Goal: Task Accomplishment & Management: Use online tool/utility

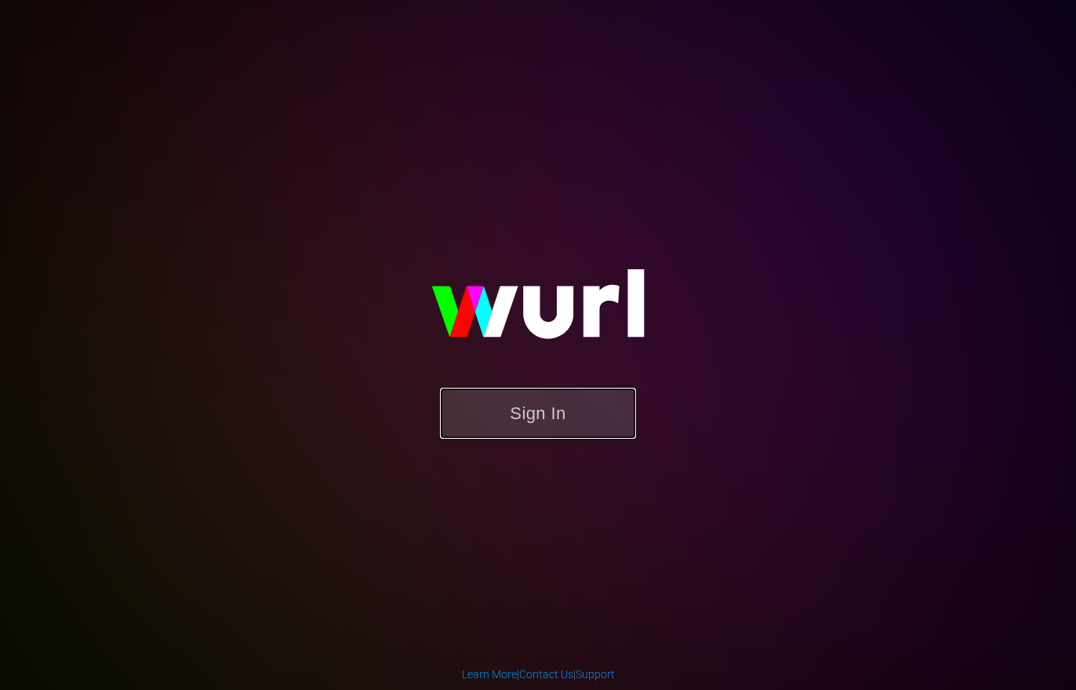
click at [479, 401] on button "Sign In" at bounding box center [538, 413] width 196 height 51
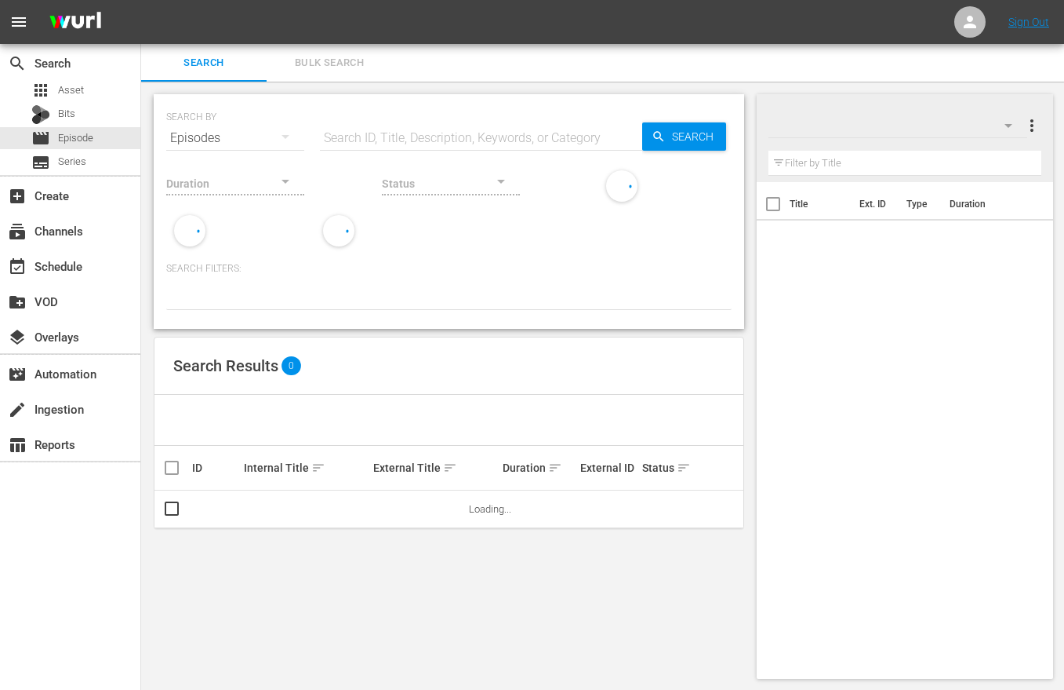
click at [340, 140] on input "text" at bounding box center [481, 138] width 322 height 38
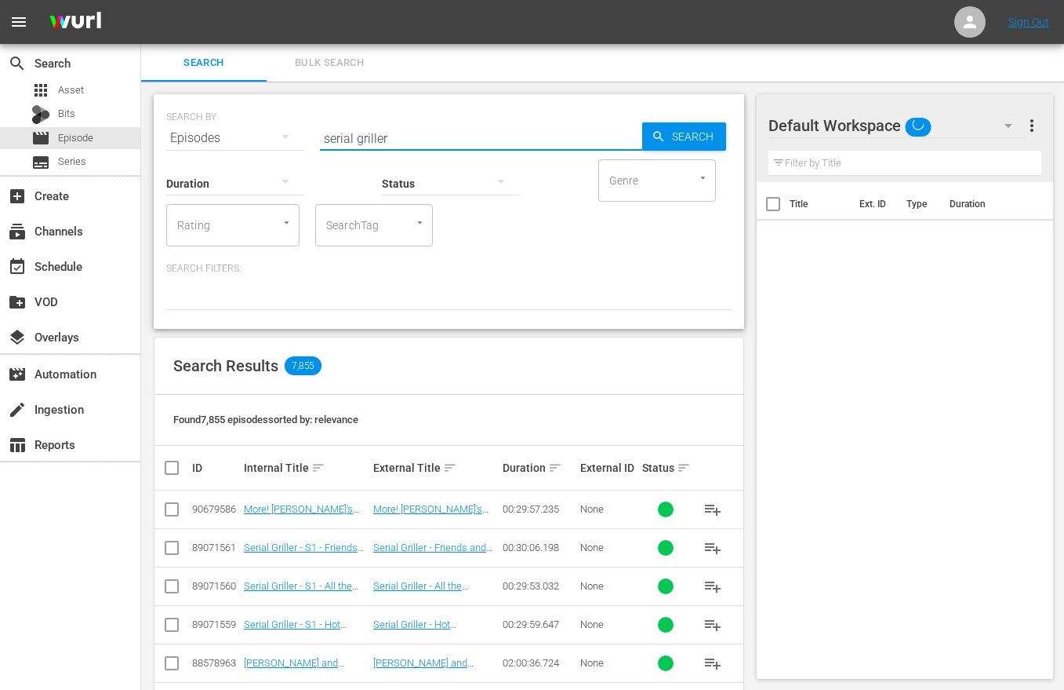
type input "serial griller"
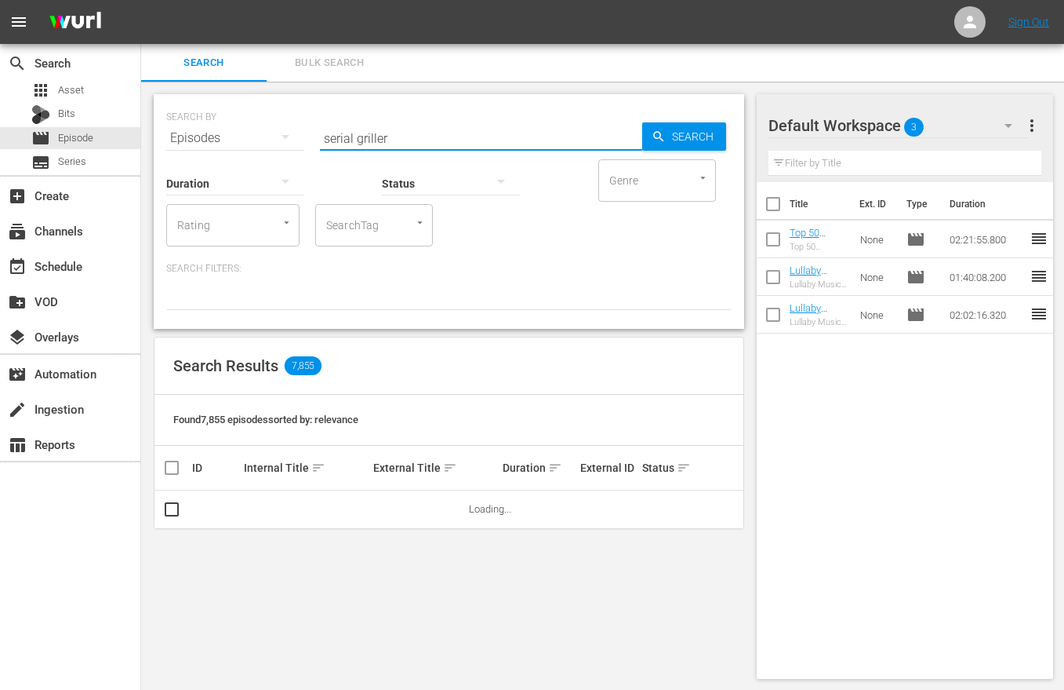
scroll to position [2, 0]
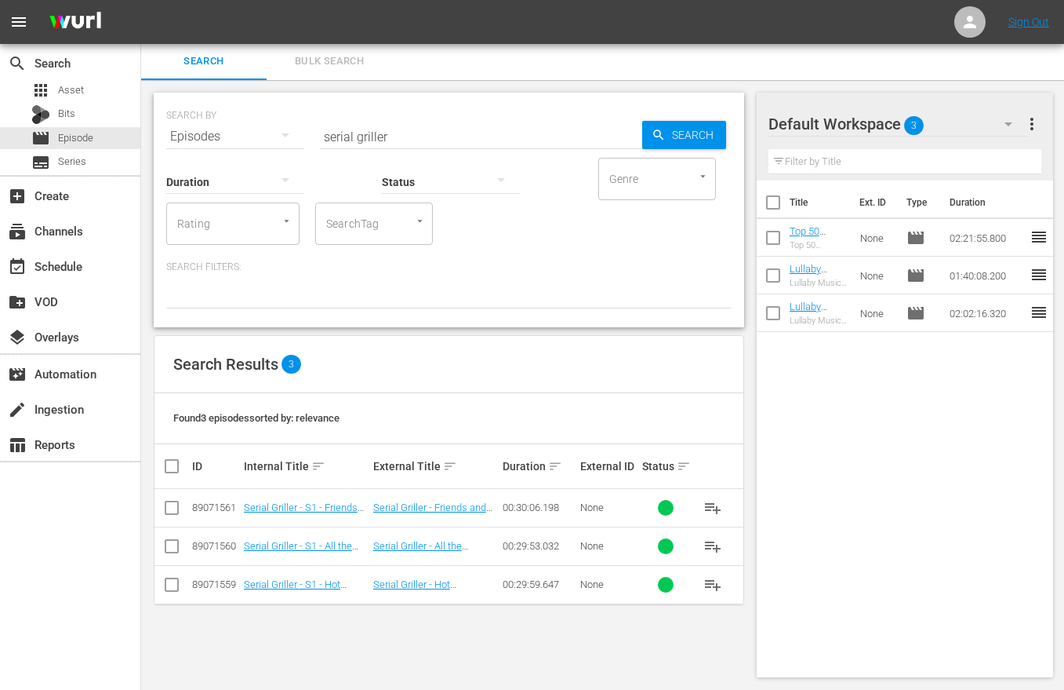
click at [454, 373] on div "Search Results 3" at bounding box center [449, 364] width 589 height 57
click at [67, 271] on div "event_available Schedule" at bounding box center [44, 264] width 88 height 14
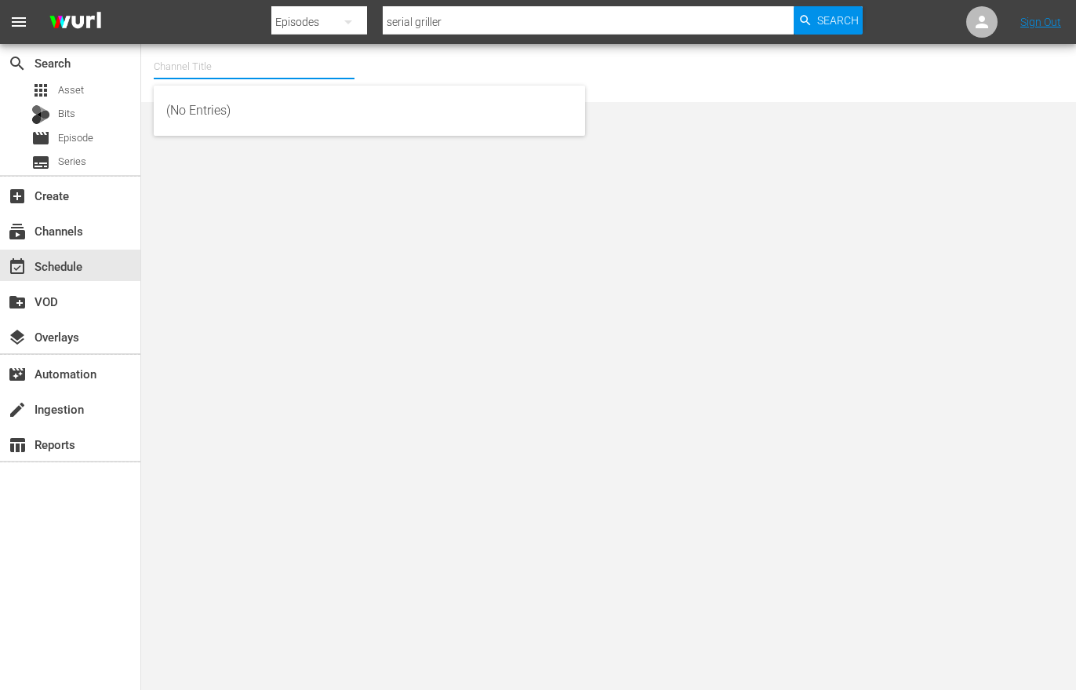
click at [242, 69] on input "text" at bounding box center [254, 67] width 201 height 38
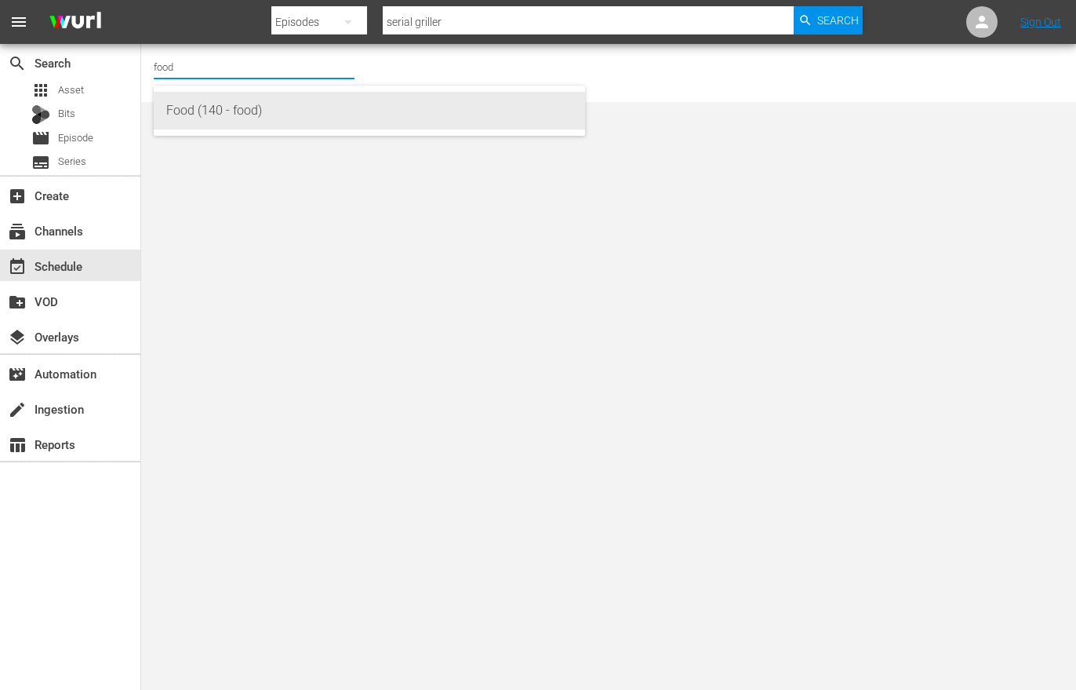
click at [243, 107] on div "Food (140 - food)" at bounding box center [369, 111] width 406 height 38
type input "Food (140 - food)"
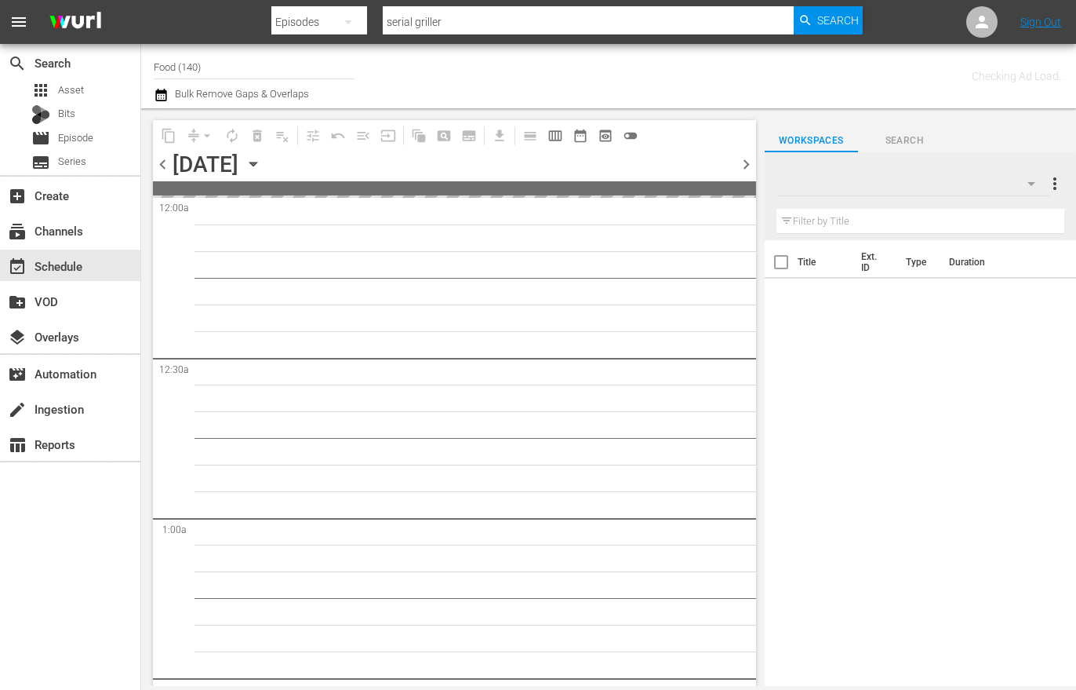
click at [262, 159] on icon "button" at bounding box center [253, 163] width 17 height 17
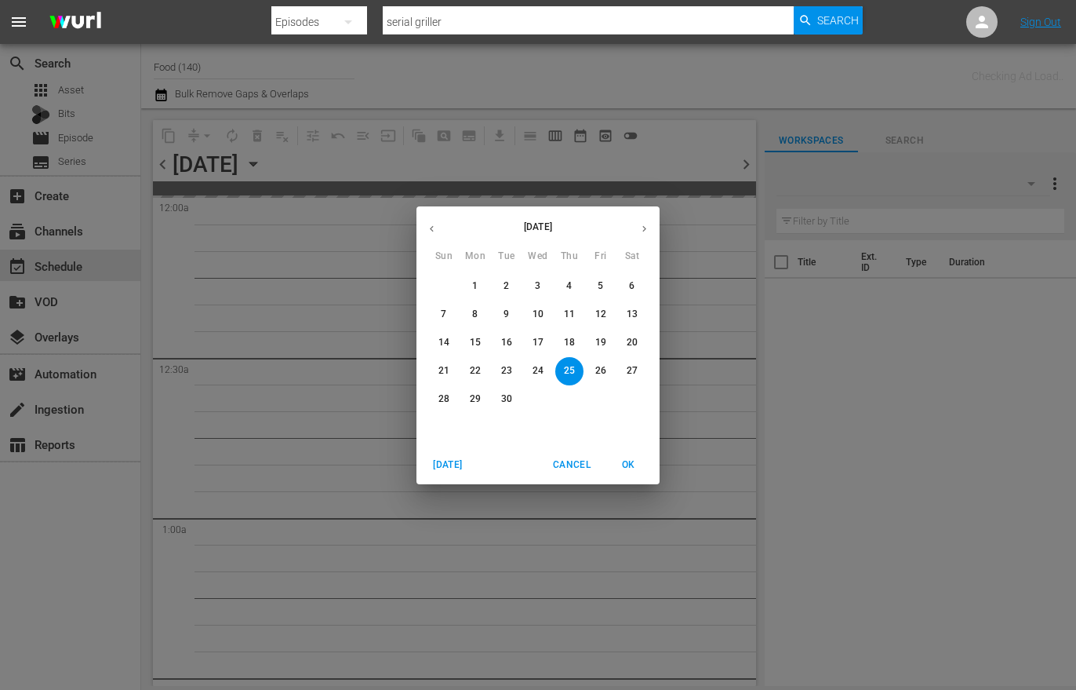
click at [633, 369] on p "27" at bounding box center [632, 370] width 11 height 13
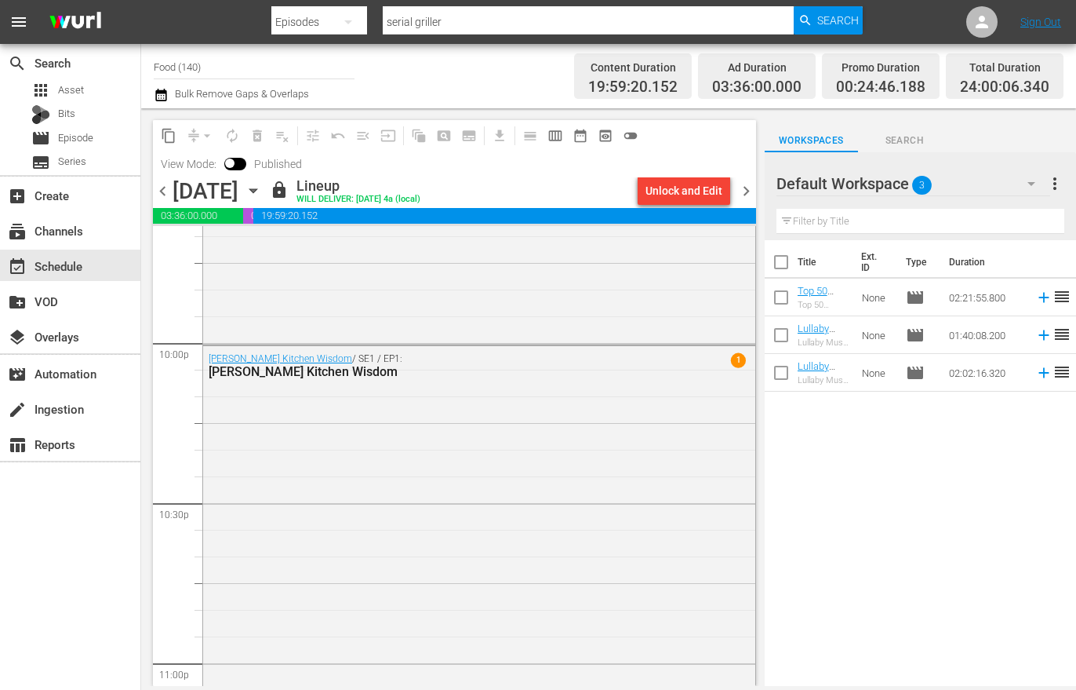
scroll to position [7223, 0]
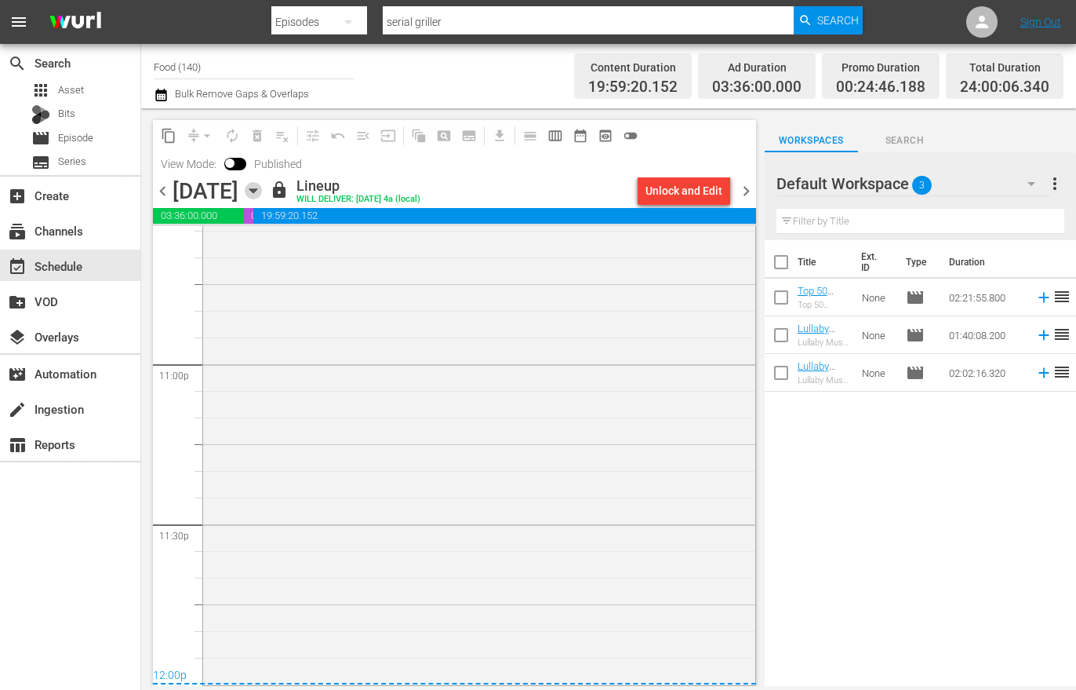
click at [262, 193] on icon "button" at bounding box center [253, 190] width 17 height 17
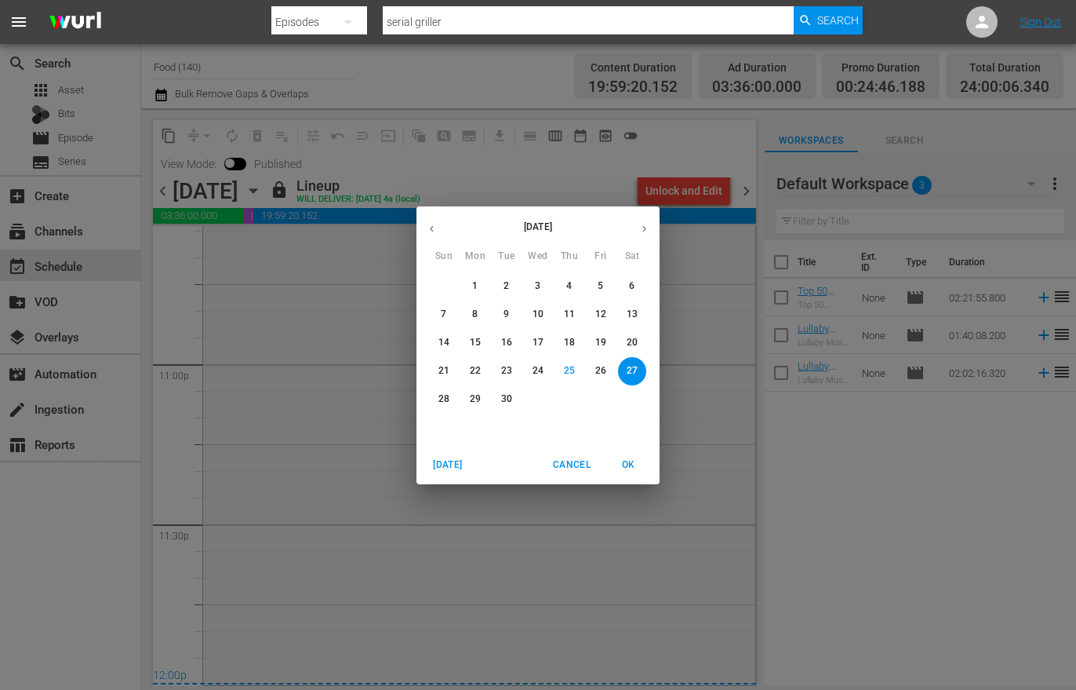
click at [440, 395] on p "28" at bounding box center [443, 398] width 11 height 13
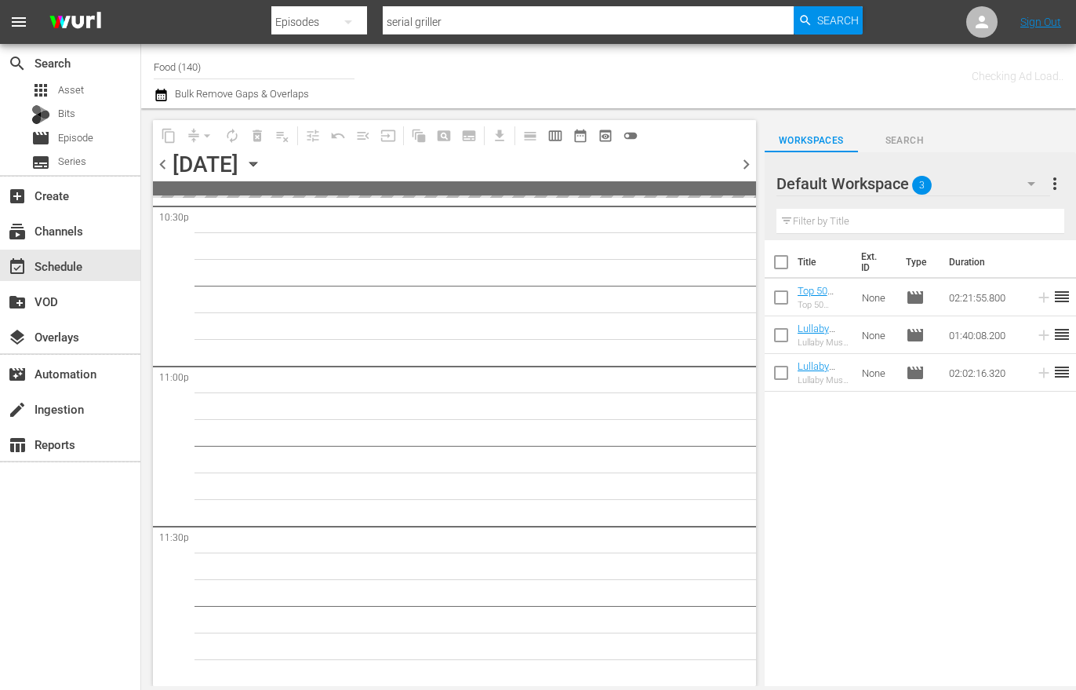
scroll to position [7193, 0]
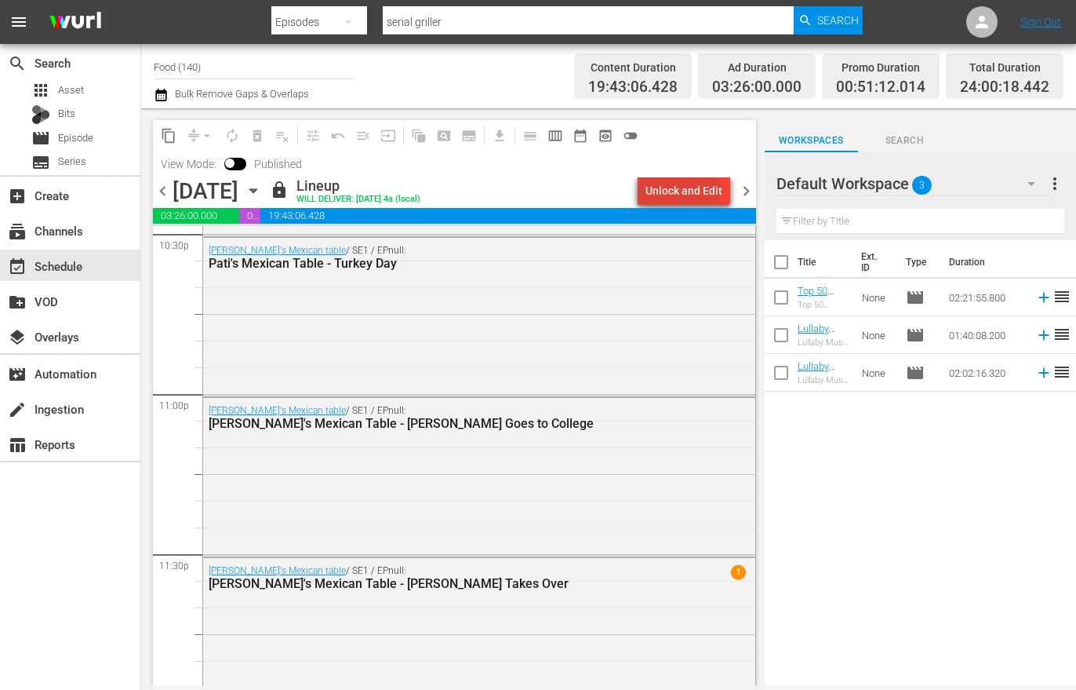
click at [686, 187] on div "Unlock and Edit" at bounding box center [684, 190] width 77 height 28
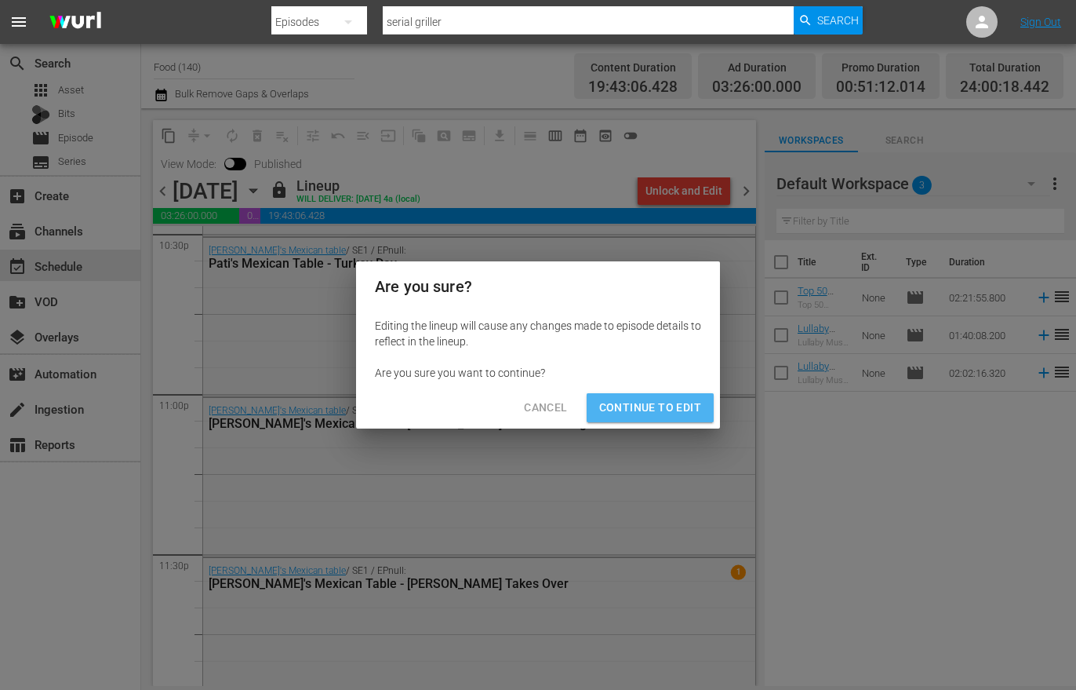
click at [661, 402] on span "Continue to Edit" at bounding box center [650, 408] width 102 height 20
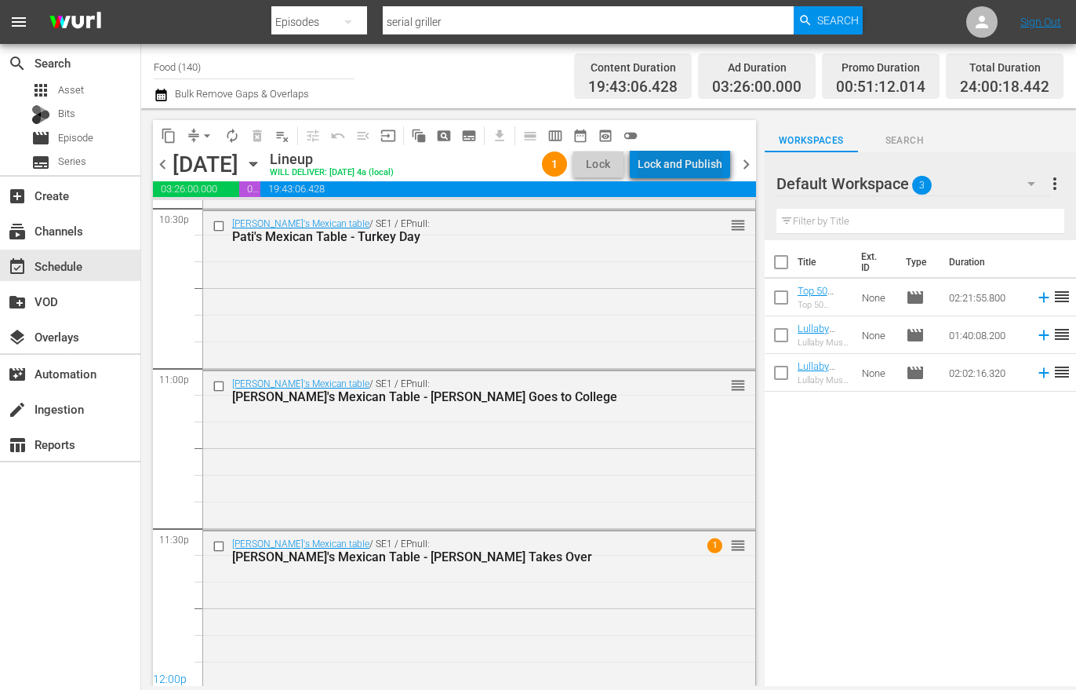
click at [699, 159] on div "Lock and Publish" at bounding box center [680, 164] width 85 height 28
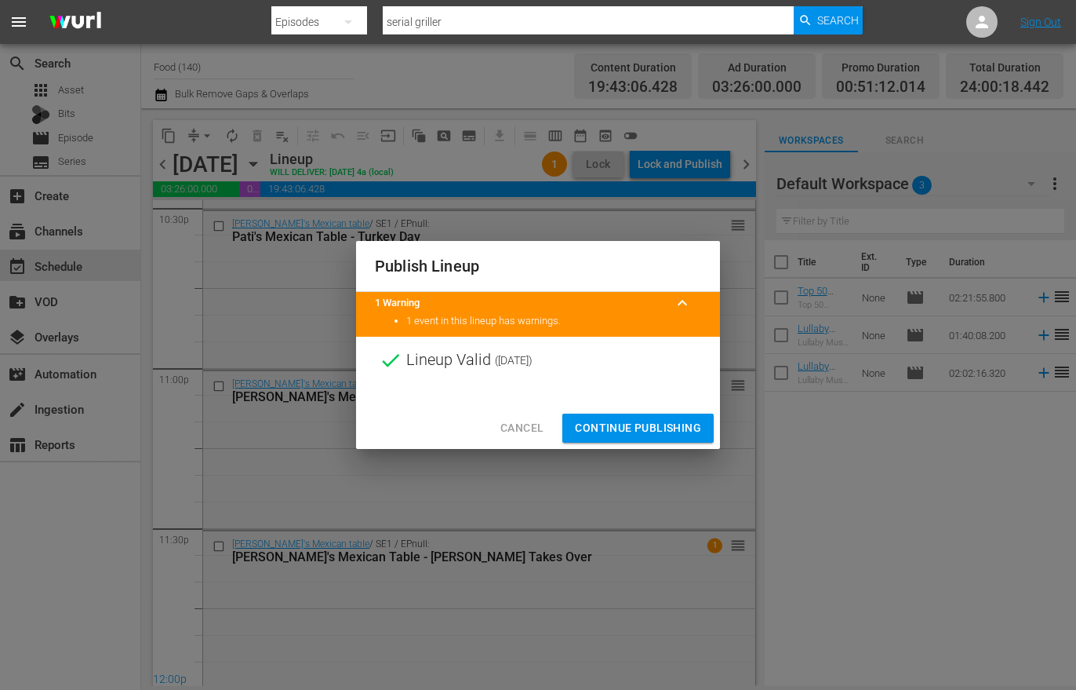
click at [646, 424] on span "Continue Publishing" at bounding box center [638, 428] width 126 height 20
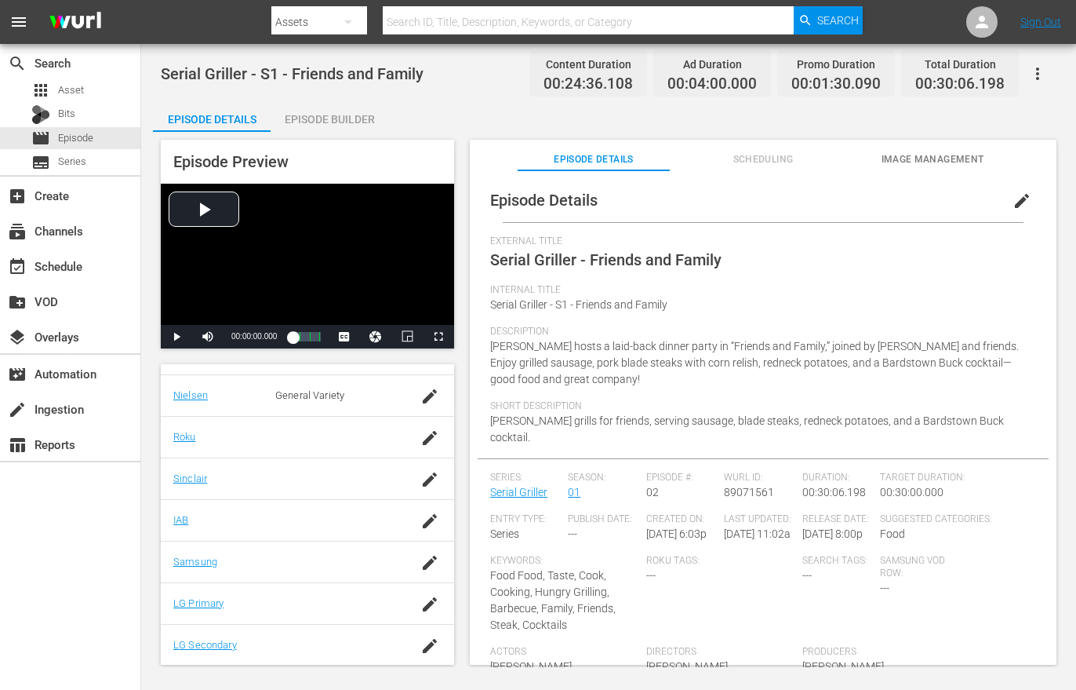
scroll to position [262, 0]
click at [958, 163] on span "Image Management" at bounding box center [933, 159] width 152 height 16
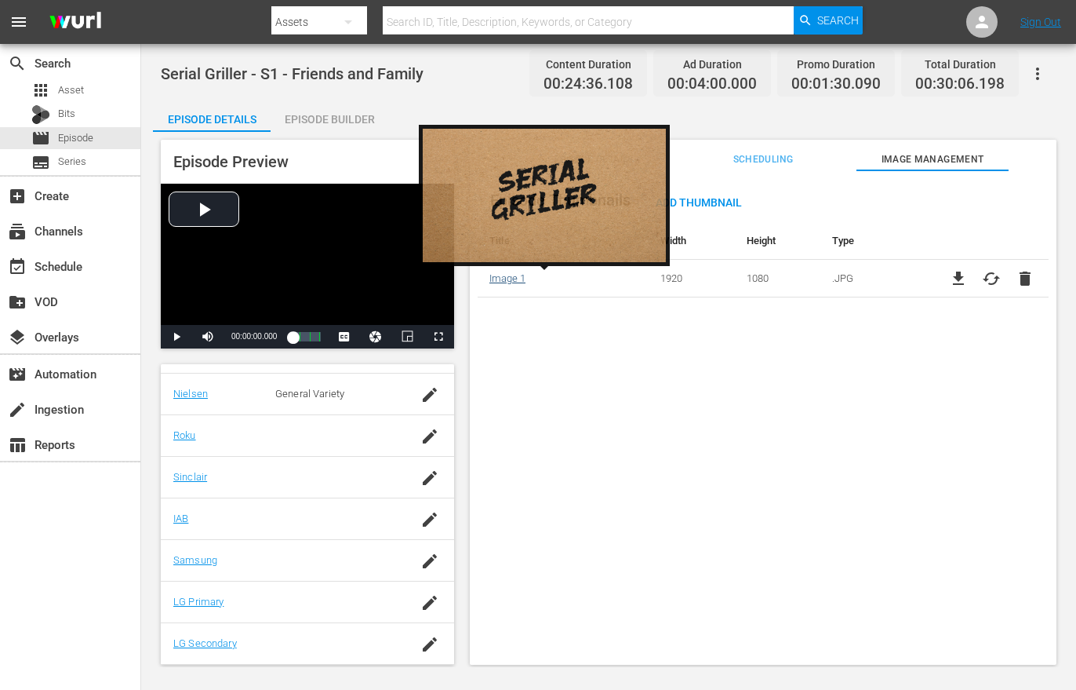
click at [512, 278] on link "Image 1" at bounding box center [507, 278] width 36 height 12
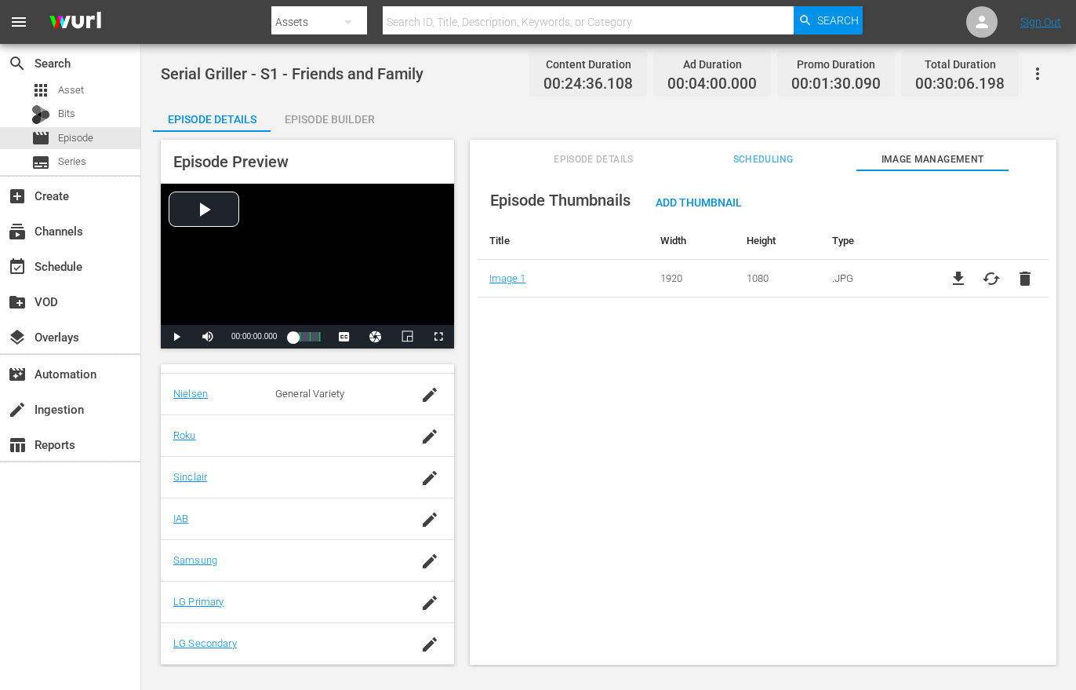
click at [984, 279] on span "cached" at bounding box center [991, 278] width 19 height 19
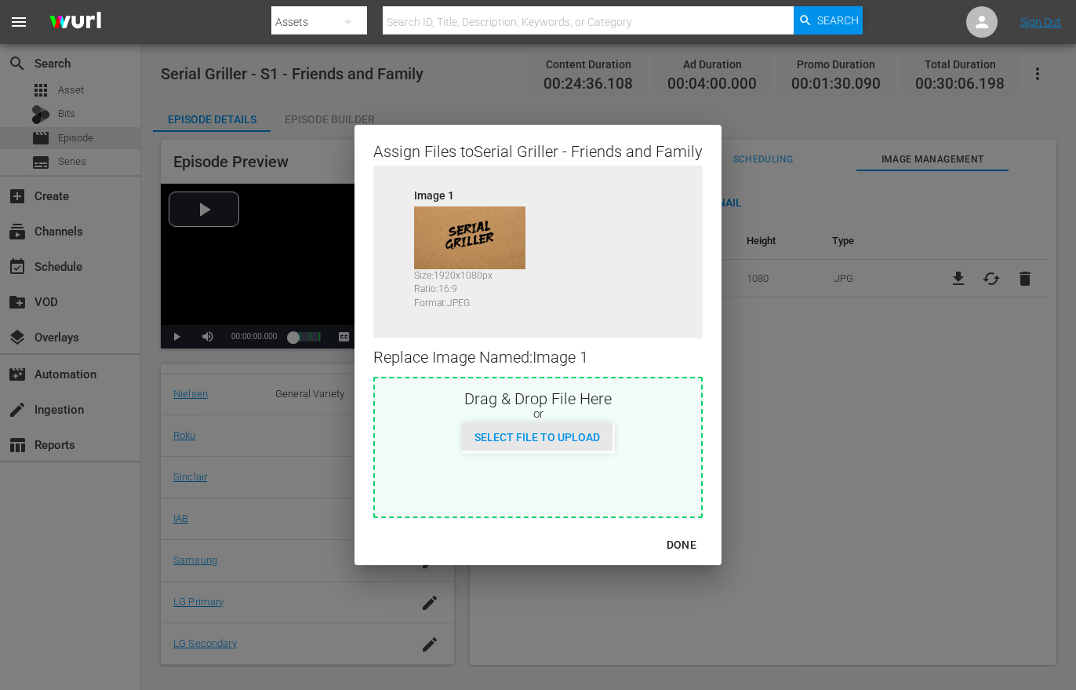
click at [563, 440] on span "Select File to Upload" at bounding box center [537, 437] width 151 height 13
type input "C:\fakepath\Serial_Griller_16x9_1920x1080_Keyart_Landscape.jpg"
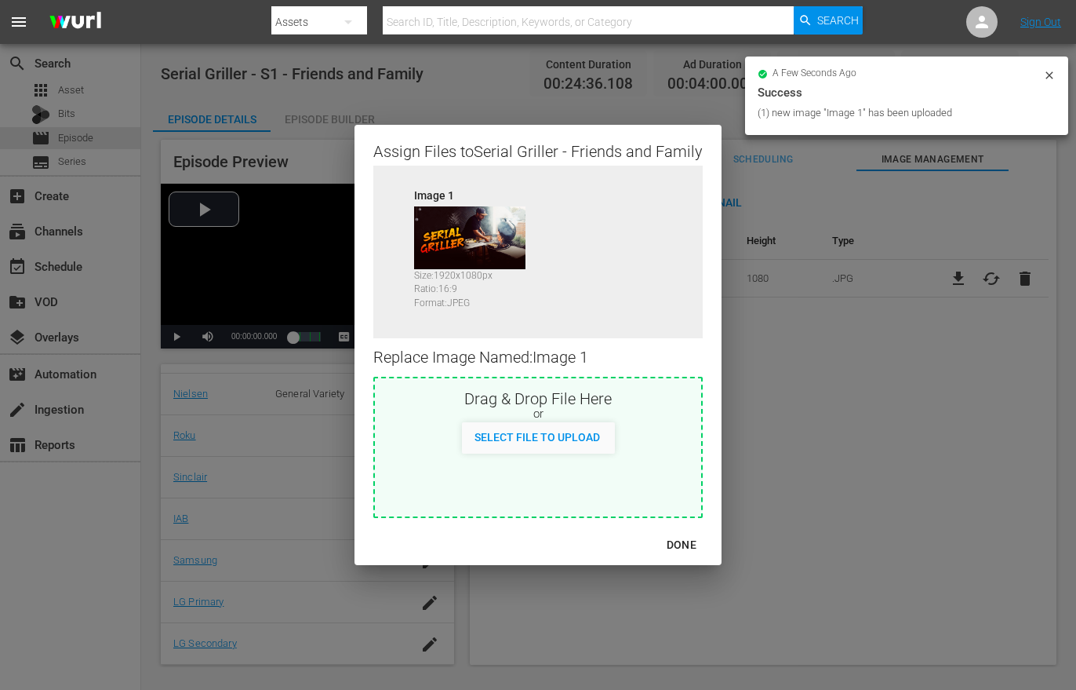
click at [682, 538] on div "DONE" at bounding box center [681, 545] width 55 height 20
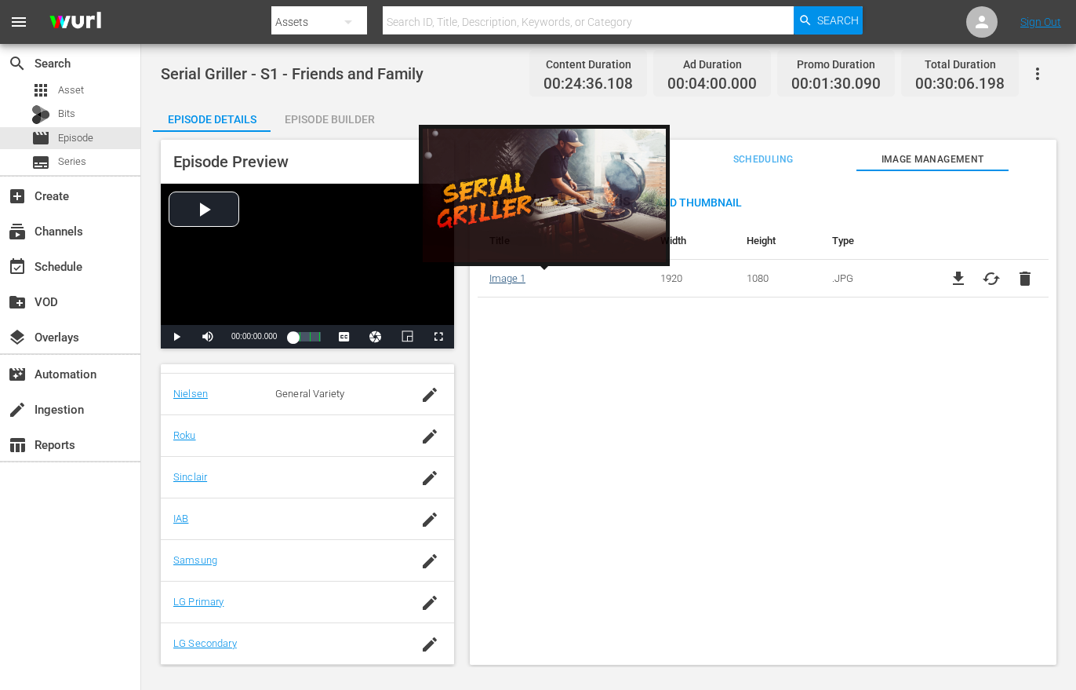
click at [516, 276] on link "Image 1" at bounding box center [507, 278] width 36 height 12
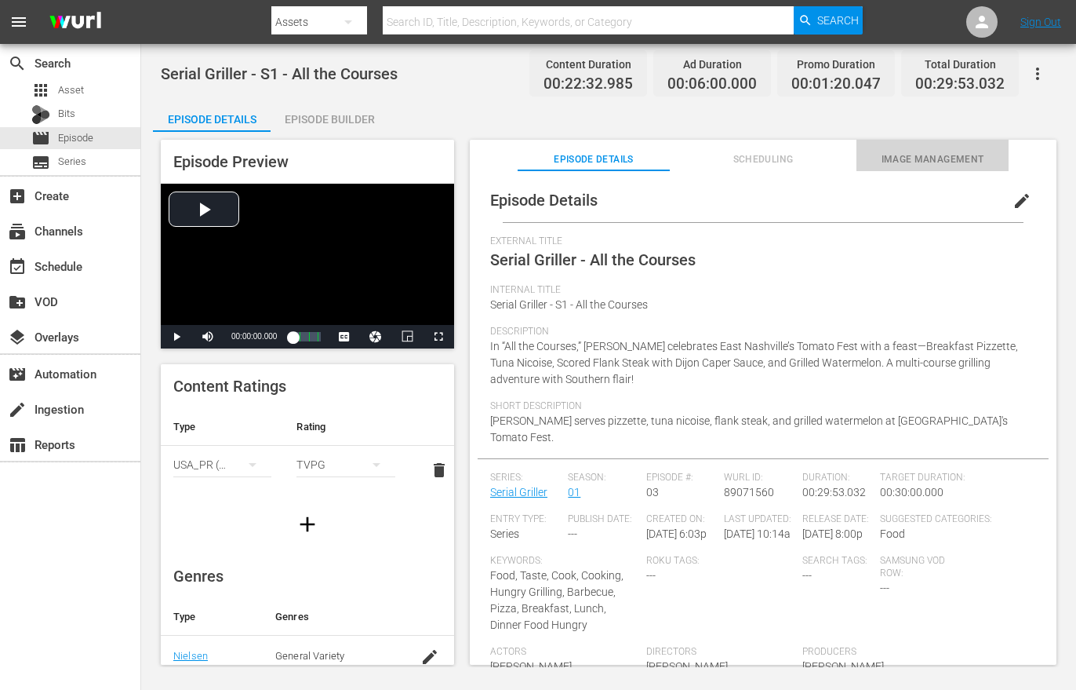
click at [894, 156] on span "Image Management" at bounding box center [933, 159] width 152 height 16
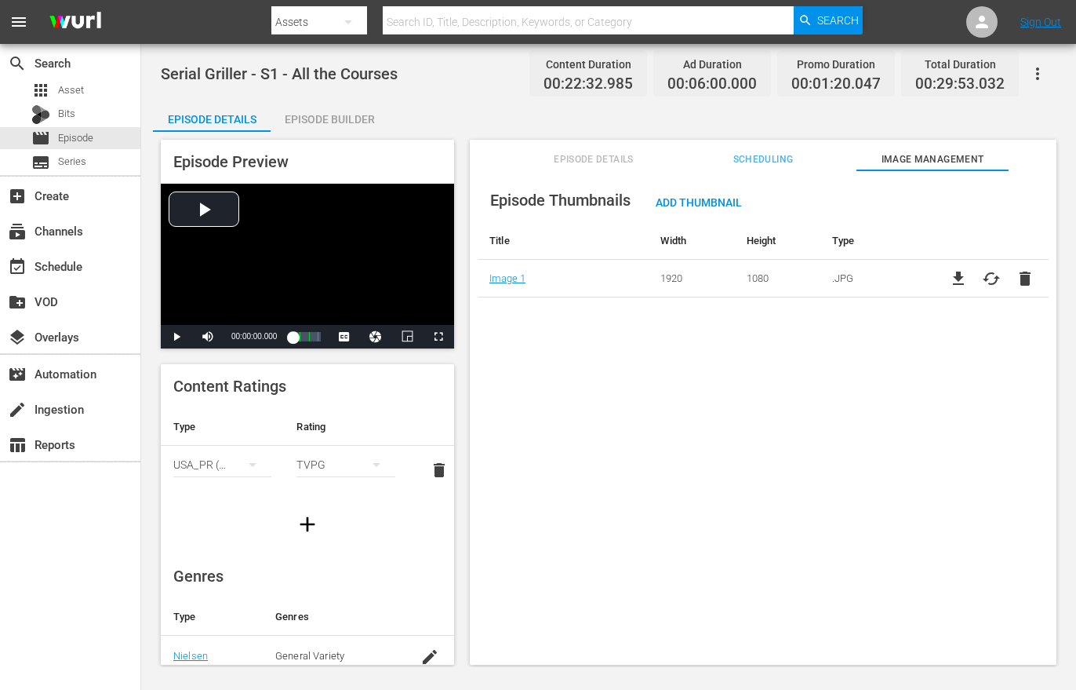
click at [985, 280] on span "cached" at bounding box center [991, 278] width 19 height 19
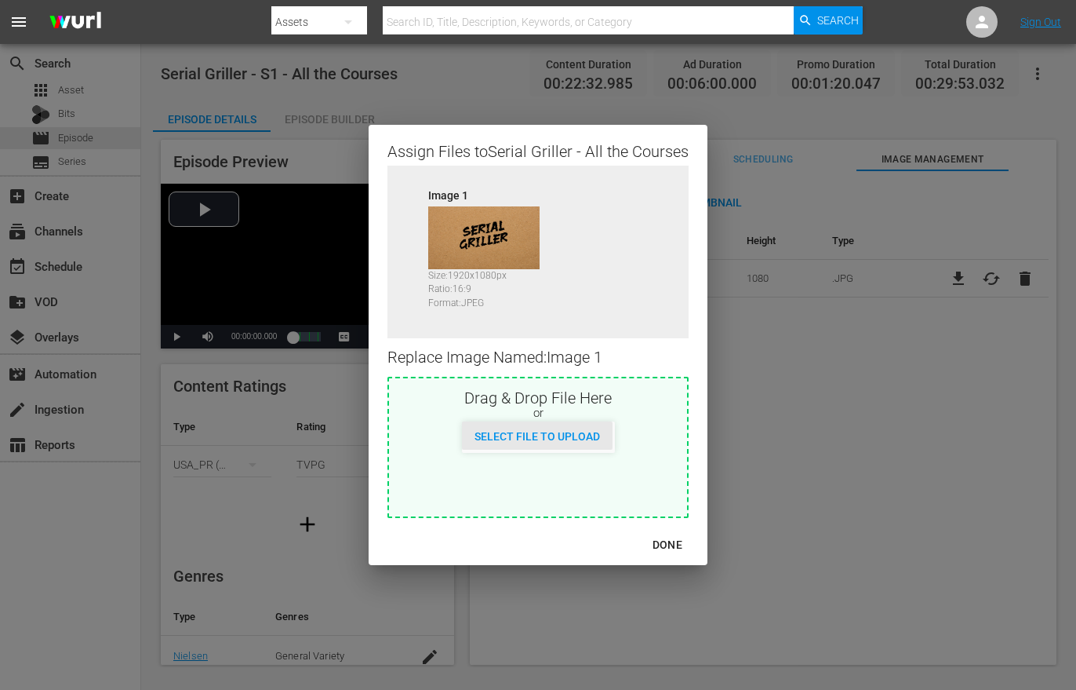
click at [554, 443] on div "Select File to Upload" at bounding box center [537, 435] width 151 height 29
type input "C:\fakepath\Serial_Griller_16x9_1920x1080_Keyart_Landscape.jpg"
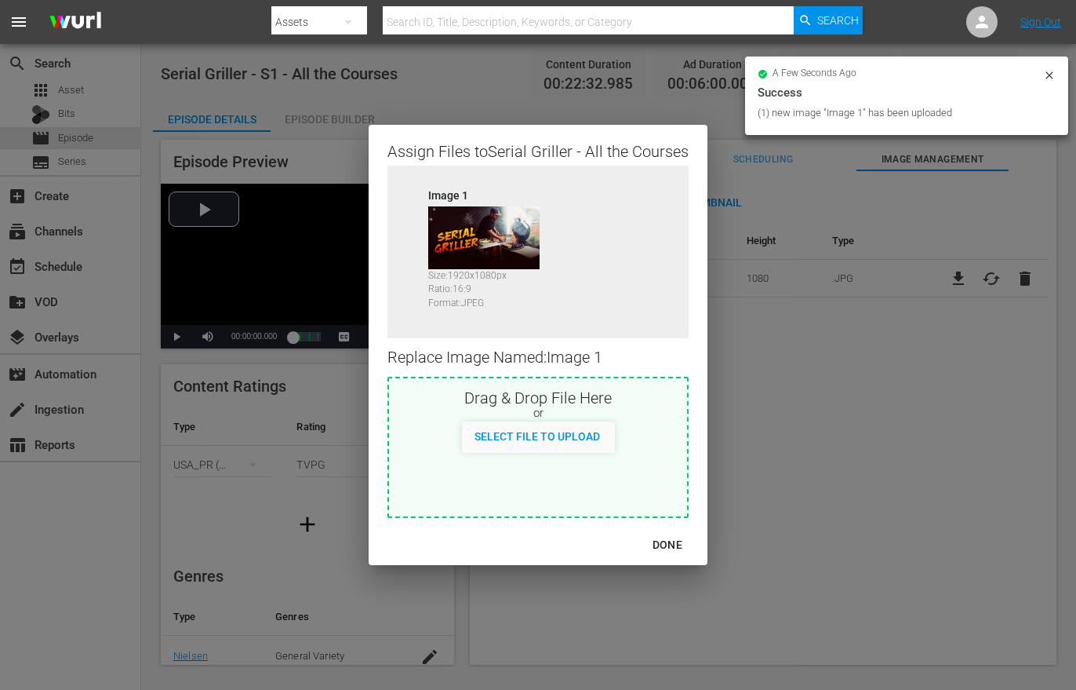
click at [667, 543] on div "DONE" at bounding box center [667, 545] width 55 height 20
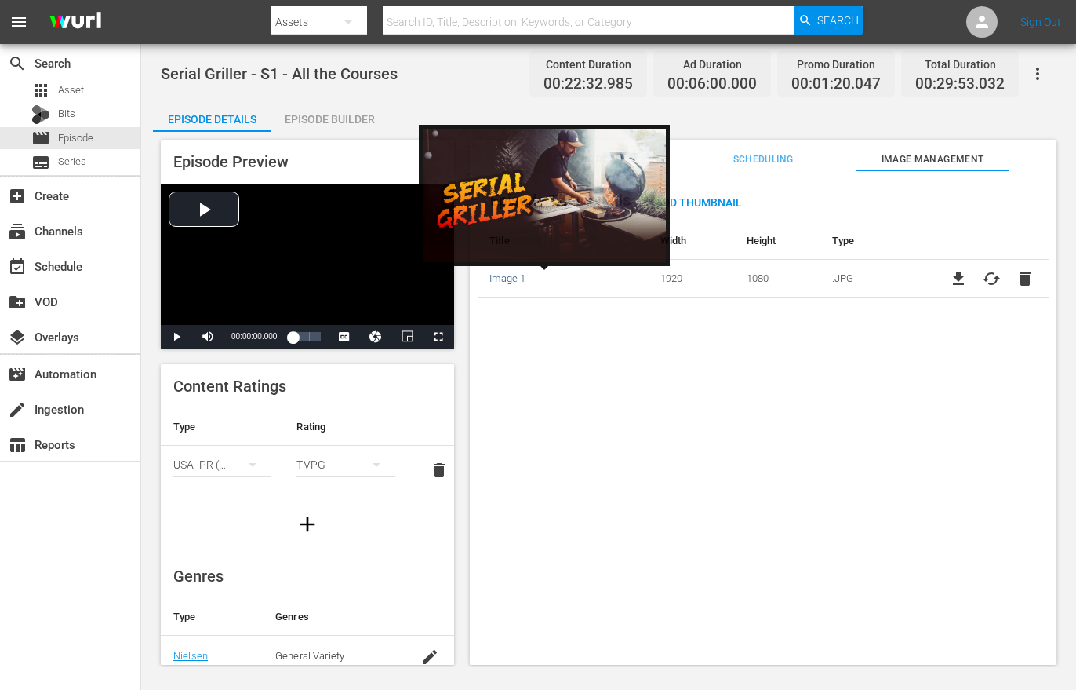
click at [511, 276] on link "Image 1" at bounding box center [507, 278] width 36 height 12
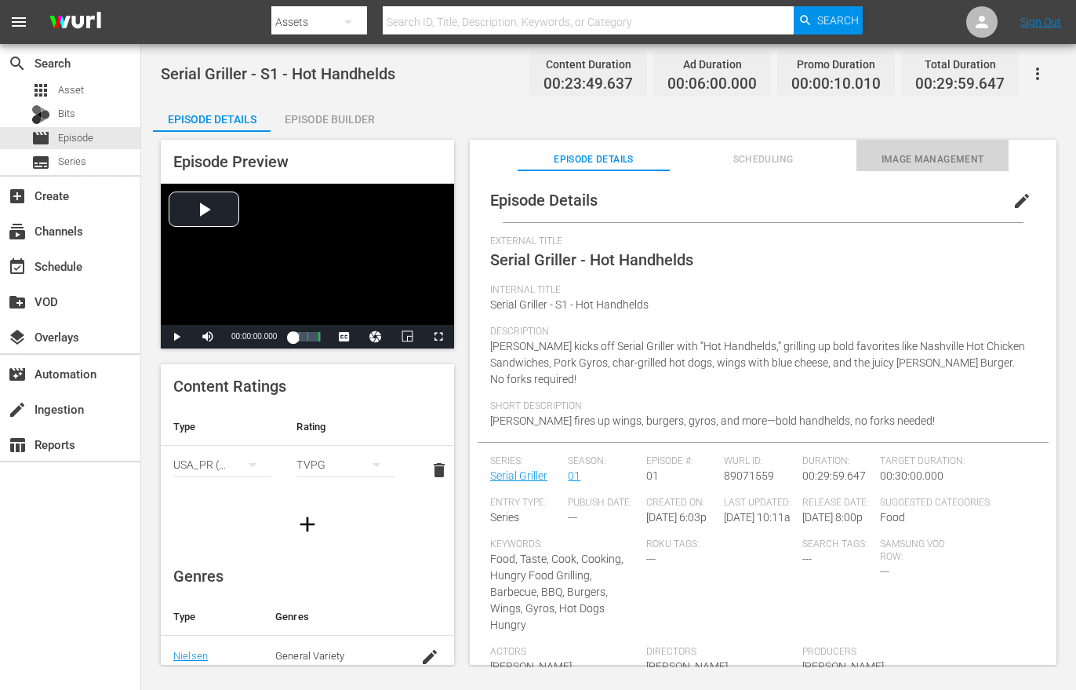
click at [922, 155] on span "Image Management" at bounding box center [933, 159] width 152 height 16
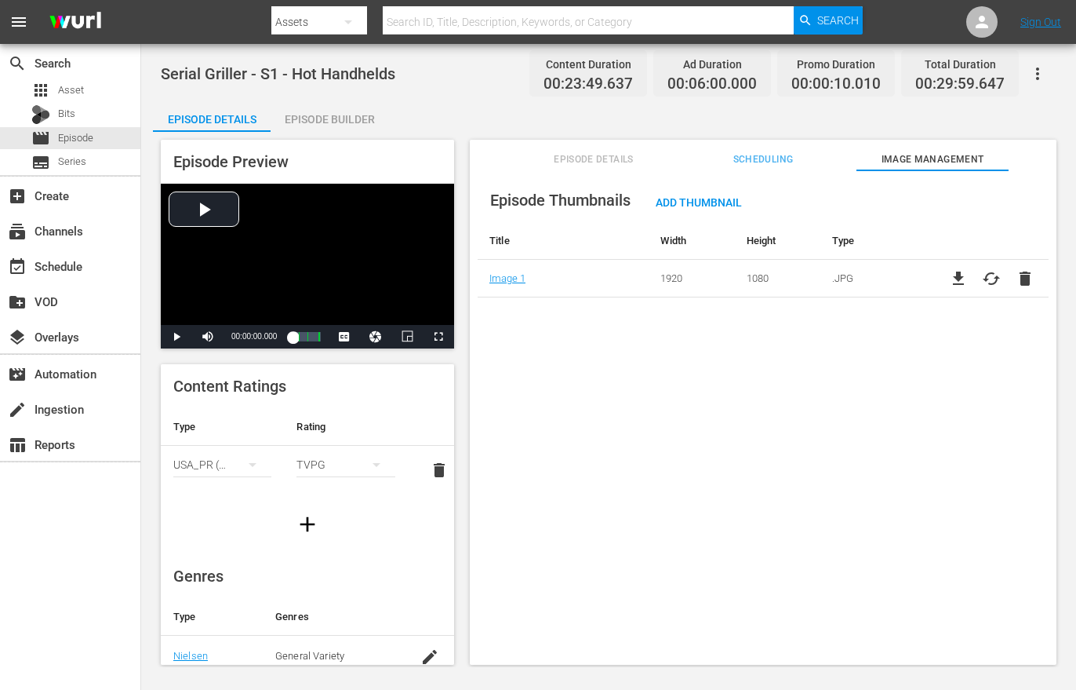
click at [983, 275] on span "cached" at bounding box center [991, 278] width 19 height 19
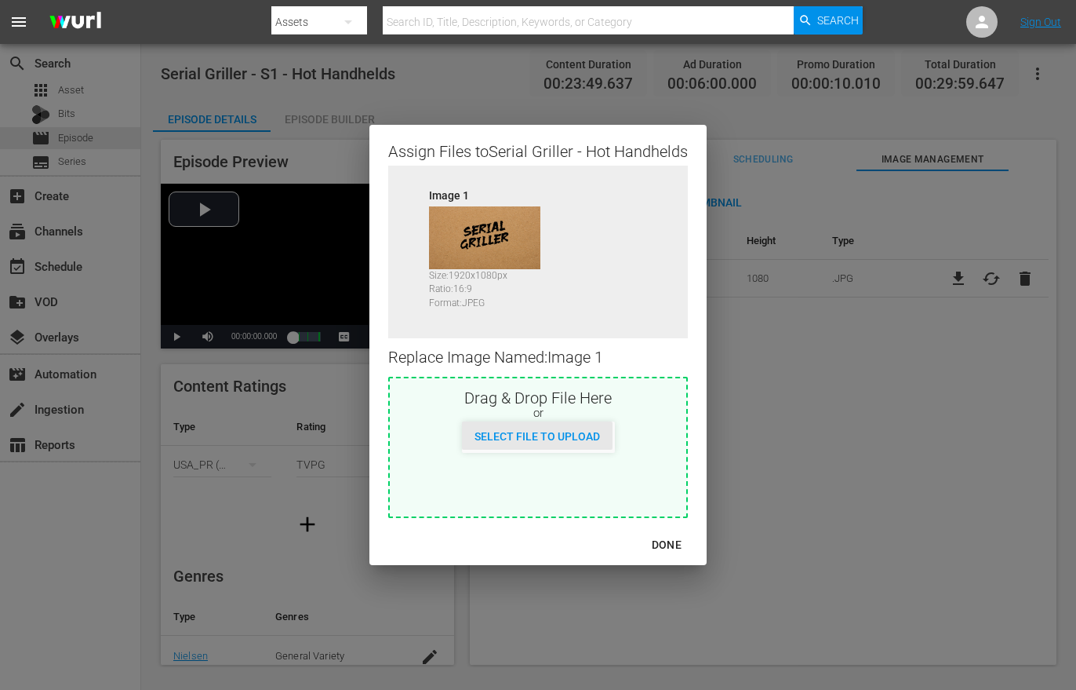
click at [562, 422] on div "Select File to Upload" at bounding box center [537, 435] width 151 height 29
type input "C:\fakepath\Serial_Griller_16x9_1920x1080_Keyart_Landscape.jpg"
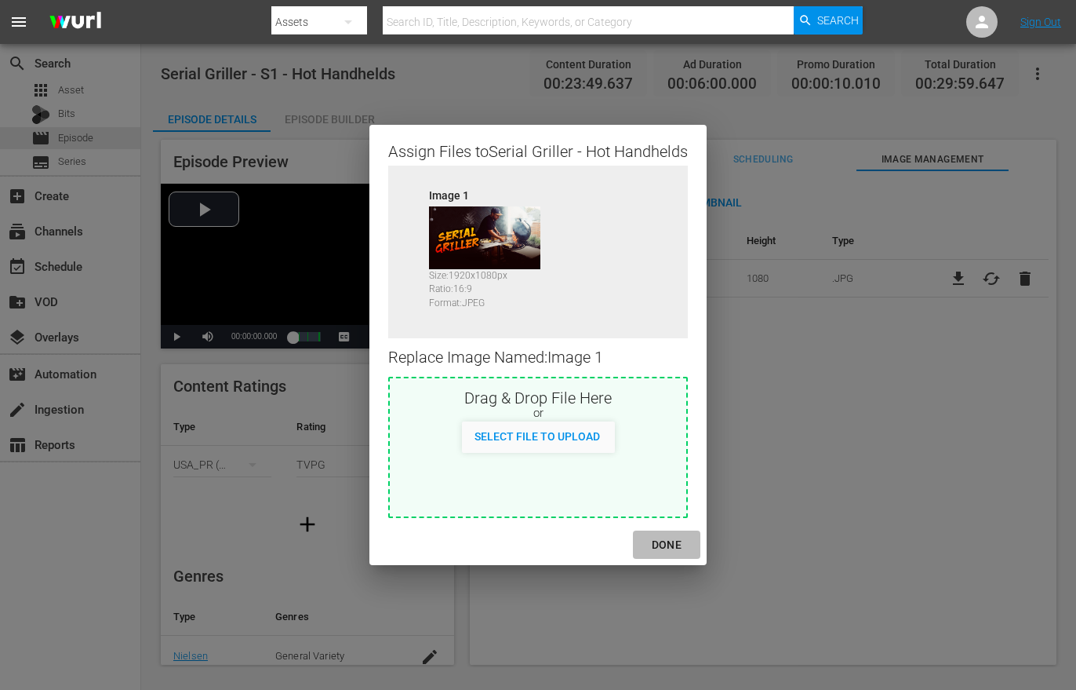
click at [671, 556] on button "DONE" at bounding box center [666, 544] width 67 height 29
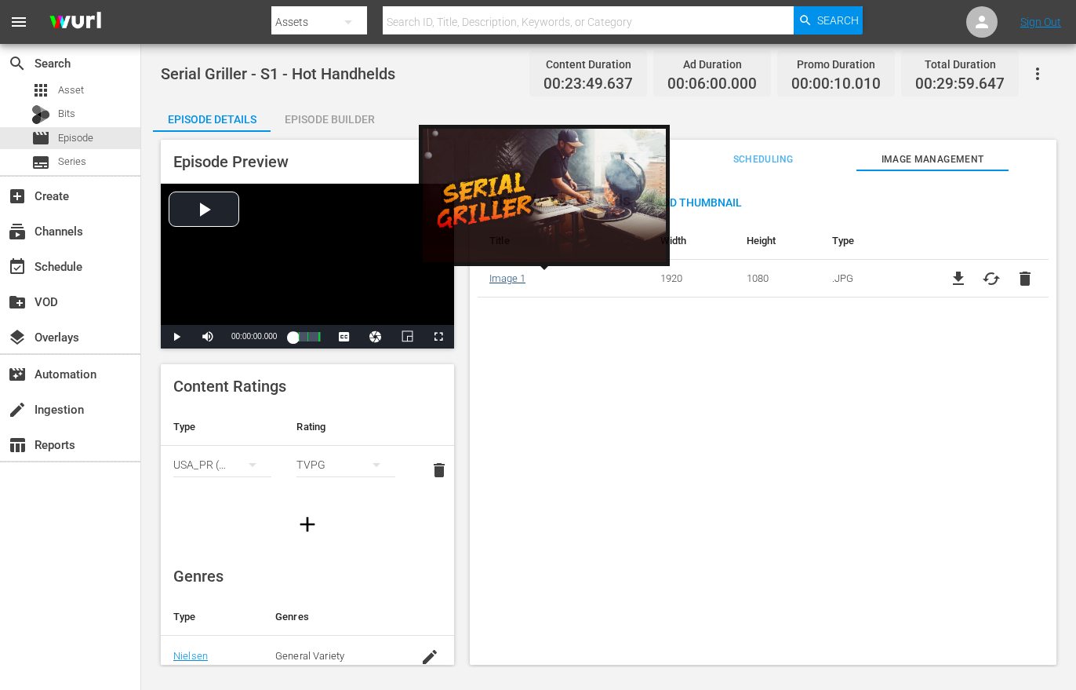
click at [512, 276] on link "Image 1" at bounding box center [507, 278] width 36 height 12
